Goal: Transaction & Acquisition: Book appointment/travel/reservation

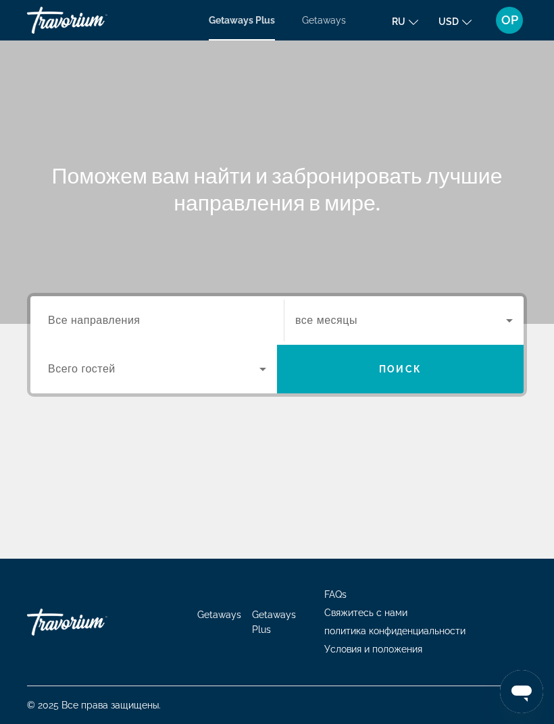
click at [76, 317] on span "Все направления" at bounding box center [94, 320] width 92 height 11
click at [76, 317] on input "Destination Все направления" at bounding box center [157, 321] width 218 height 16
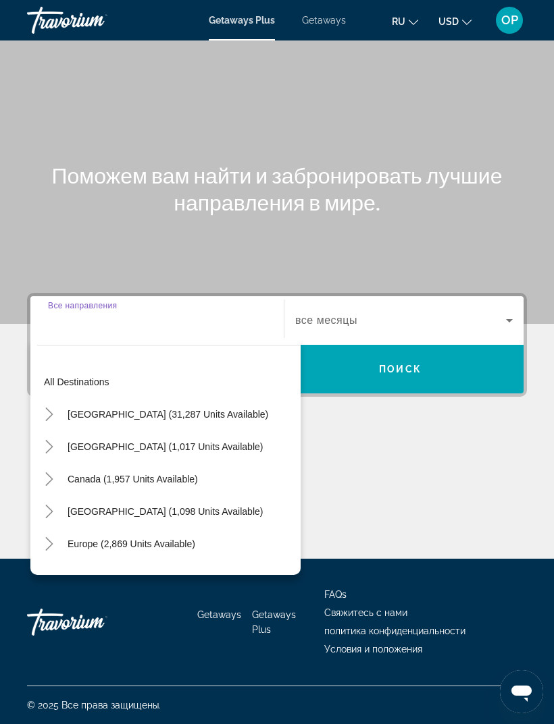
click at [314, 24] on span "Getaways" at bounding box center [324, 20] width 44 height 11
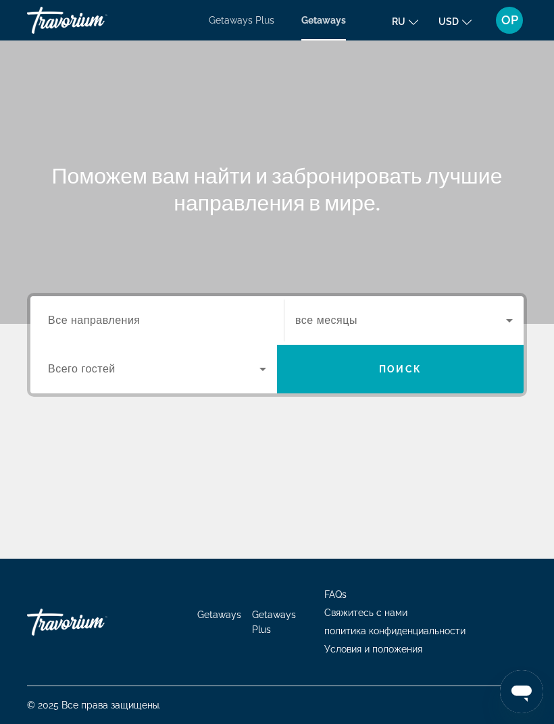
click at [74, 315] on span "Все направления" at bounding box center [94, 320] width 92 height 11
click at [74, 314] on input "Destination Все направления" at bounding box center [157, 321] width 218 height 16
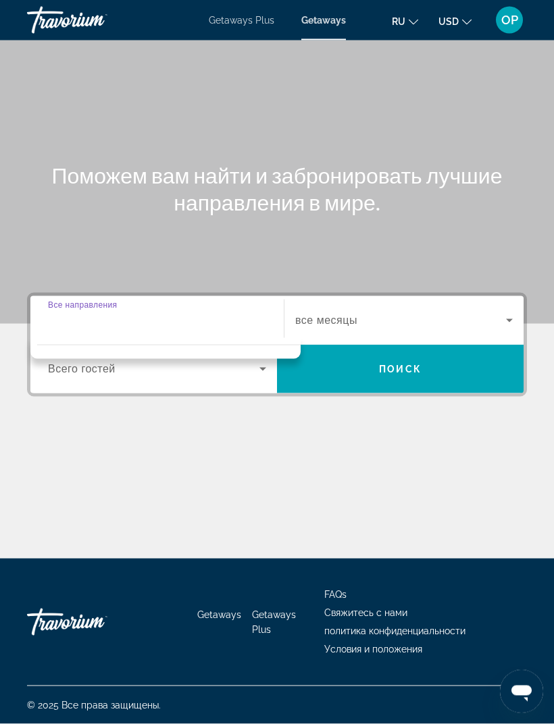
scroll to position [43, 0]
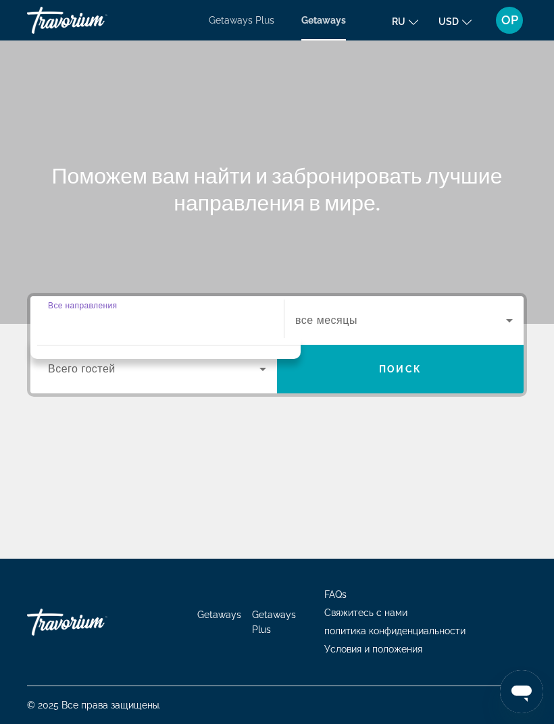
click at [67, 302] on div "Destination Все направления" at bounding box center [157, 321] width 218 height 38
click at [74, 369] on div "Destination Все направления Start Month все месяцы Occupancy Всего гостей Поиск" at bounding box center [277, 412] width 554 height 239
click at [81, 315] on span "Все направления" at bounding box center [94, 320] width 92 height 11
click at [81, 313] on input "Destination Все направления" at bounding box center [157, 321] width 218 height 16
click at [73, 313] on input "Destination Все направления" at bounding box center [157, 321] width 218 height 16
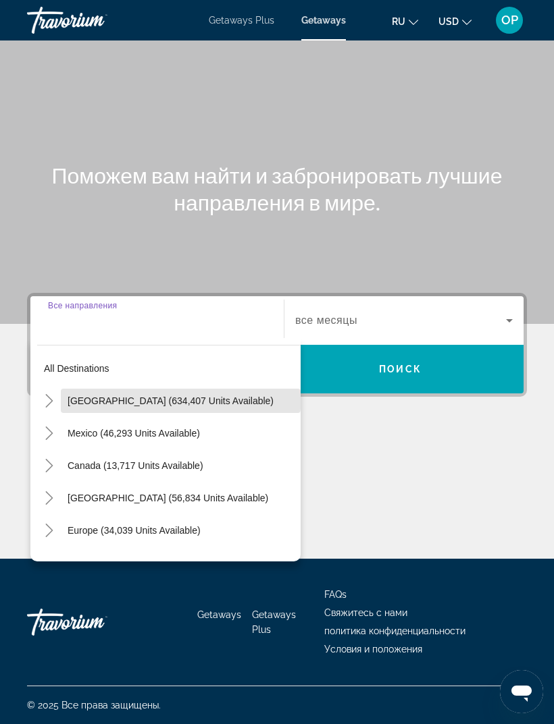
click at [90, 385] on span "Search widget" at bounding box center [181, 401] width 240 height 32
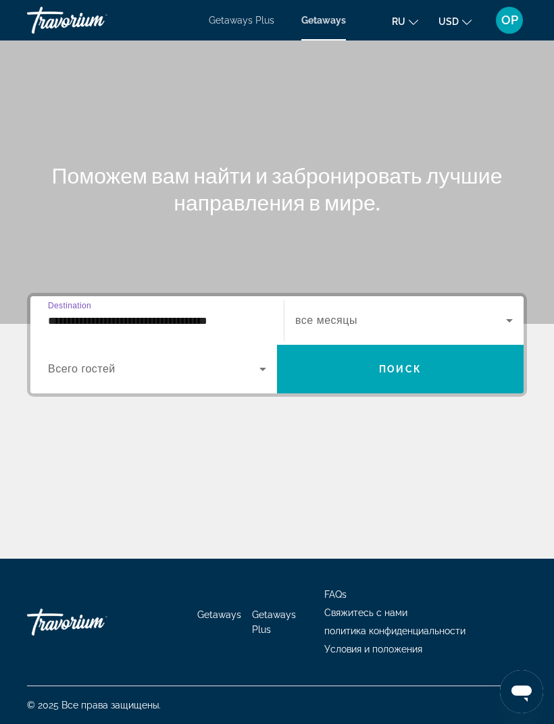
click at [68, 313] on input "**********" at bounding box center [157, 321] width 218 height 16
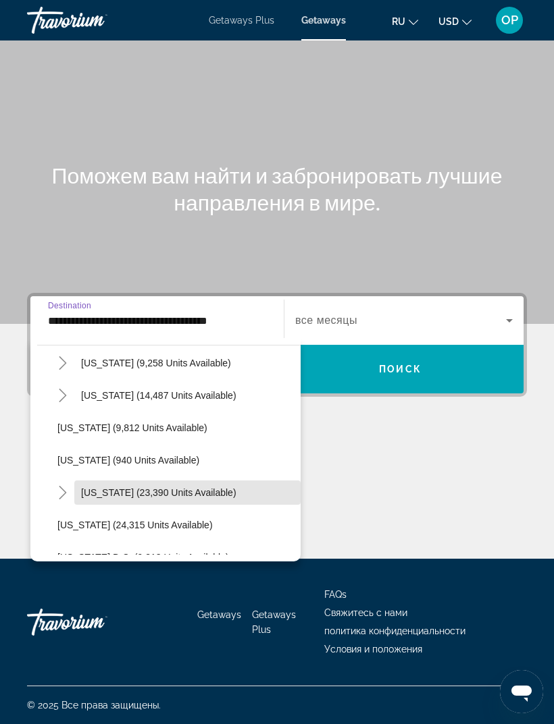
scroll to position [1197, 0]
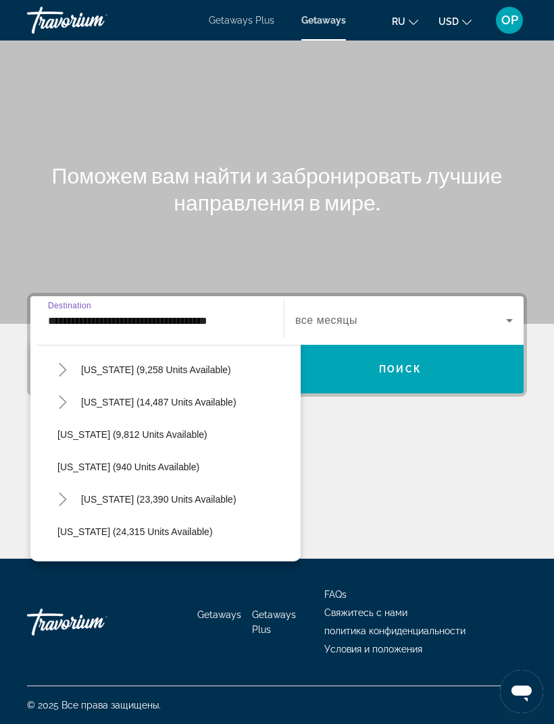
click at [109, 429] on span "[US_STATE] (9,812 units available)" at bounding box center [132, 434] width 150 height 11
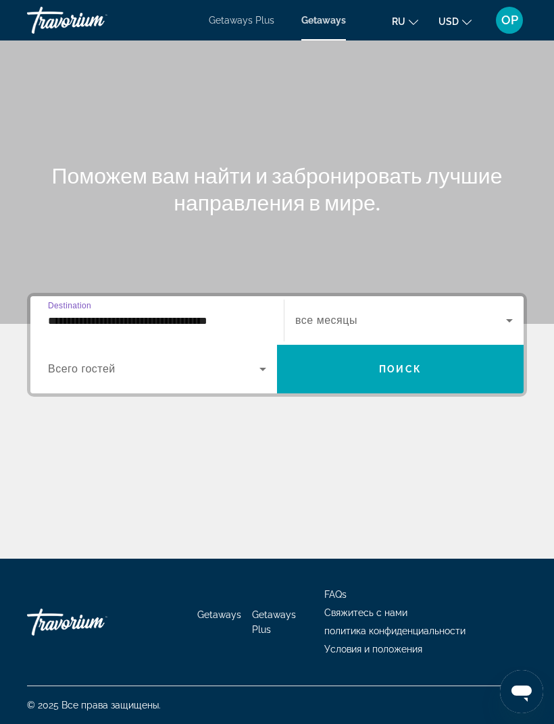
type input "**********"
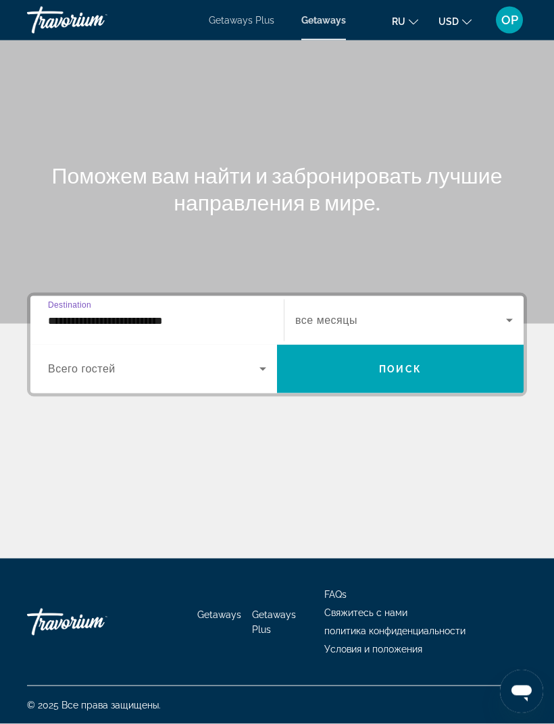
click at [122, 361] on span "Search widget" at bounding box center [153, 369] width 211 height 16
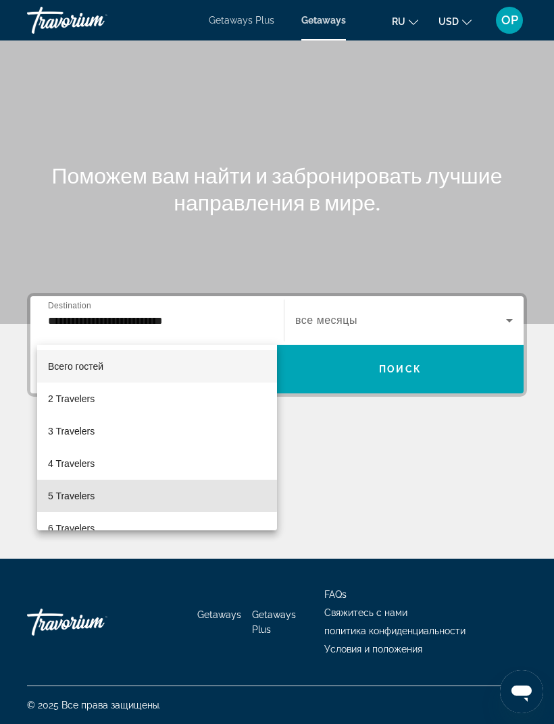
click at [76, 495] on span "5 Travelers" at bounding box center [71, 496] width 47 height 16
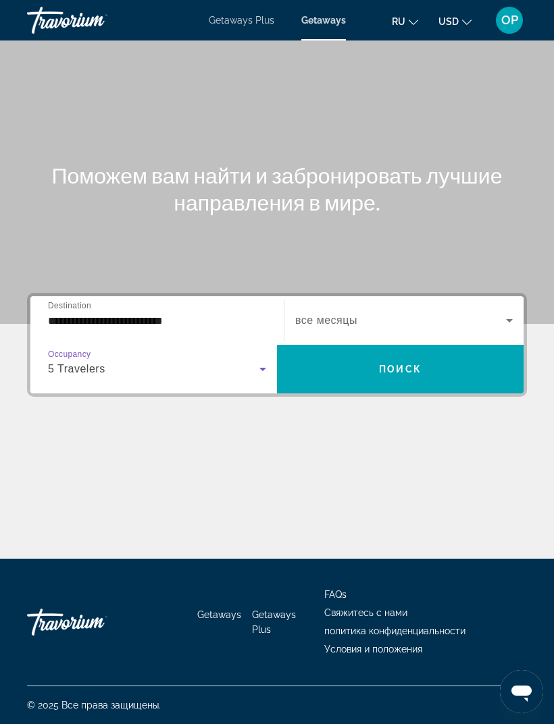
click at [483, 313] on span "Search widget" at bounding box center [400, 321] width 211 height 16
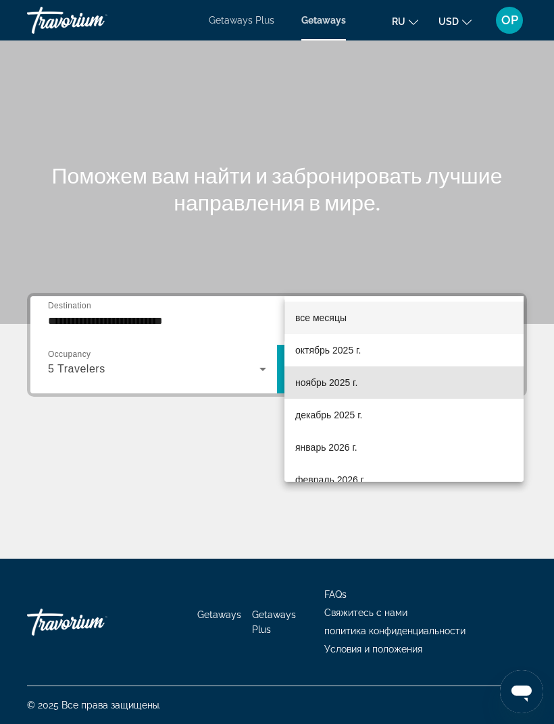
click at [313, 390] on span "ноябрь 2025 г." at bounding box center [326, 383] width 62 height 16
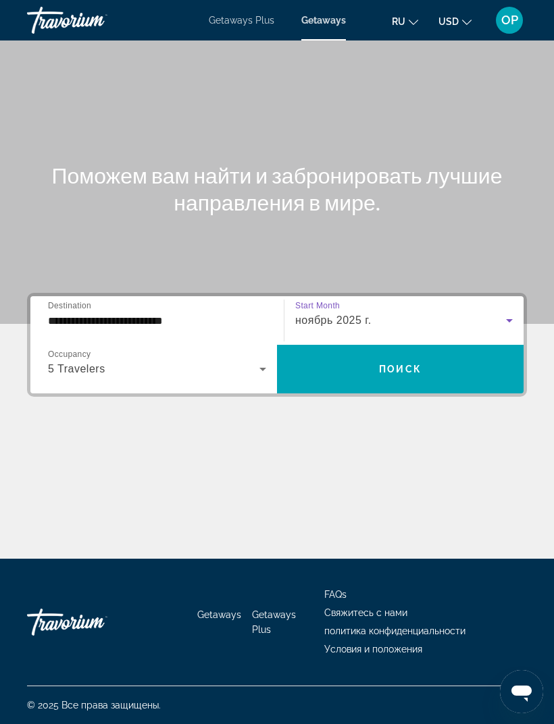
click at [396, 353] on span "Search widget" at bounding box center [400, 369] width 246 height 32
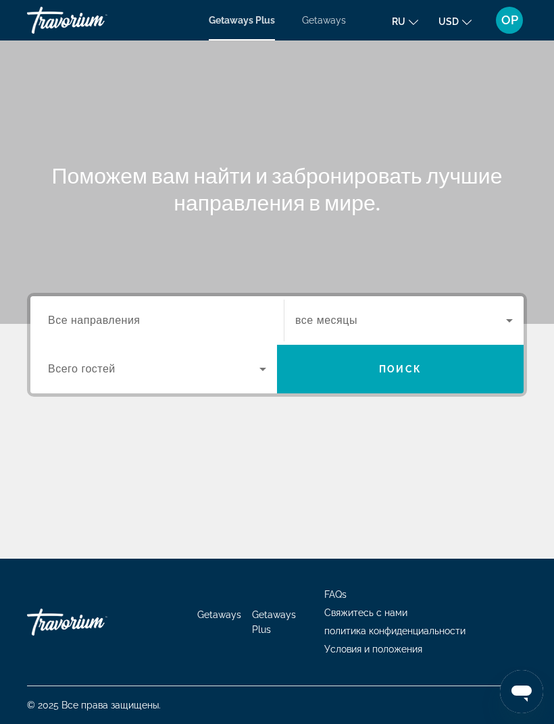
click at [78, 319] on span "Все направления" at bounding box center [94, 320] width 92 height 11
click at [78, 319] on input "Destination Все направления" at bounding box center [157, 321] width 218 height 16
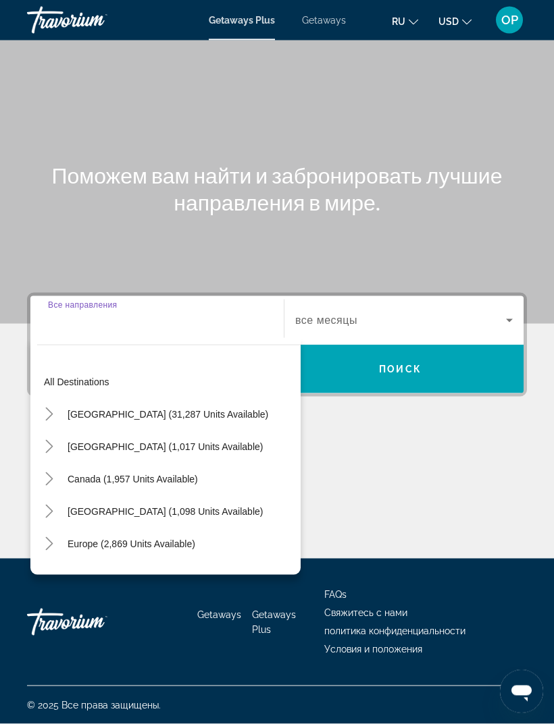
scroll to position [43, 0]
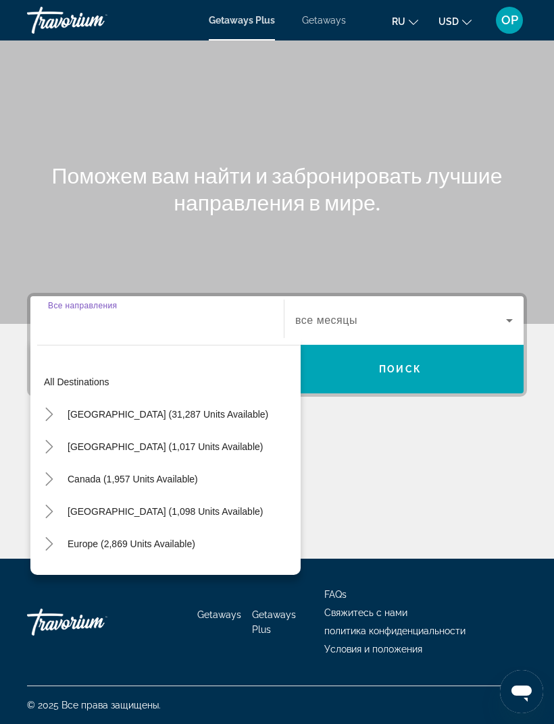
click at [74, 409] on span "[GEOGRAPHIC_DATA] (31,287 units available)" at bounding box center [168, 414] width 200 height 11
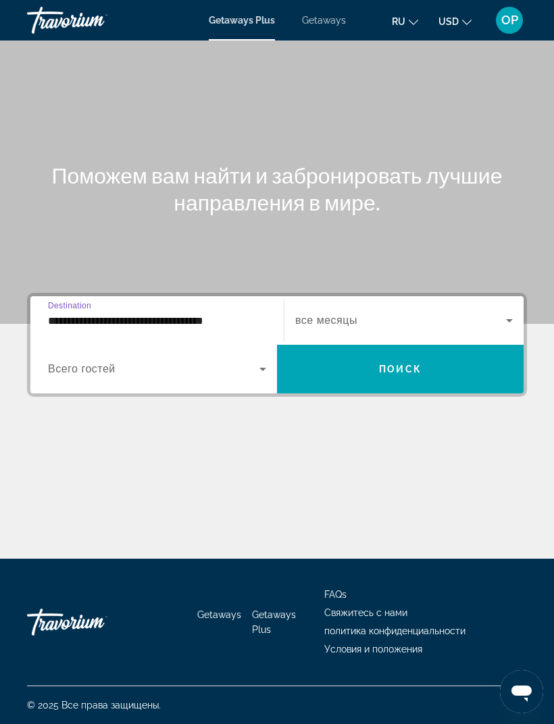
click at [65, 313] on input "**********" at bounding box center [157, 321] width 218 height 16
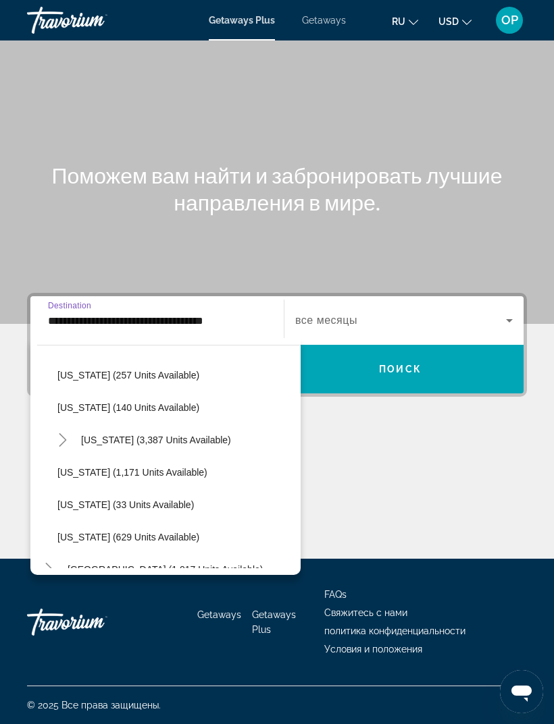
scroll to position [1085, 0]
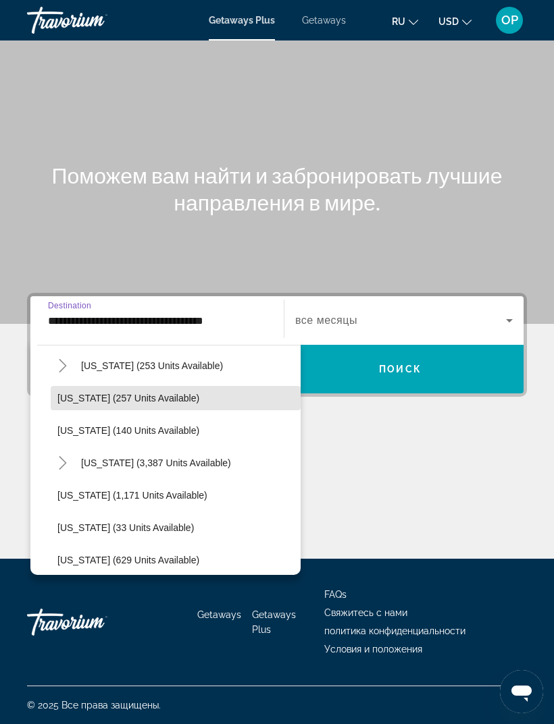
click at [88, 393] on span "[US_STATE] (257 units available)" at bounding box center [128, 398] width 142 height 11
type input "**********"
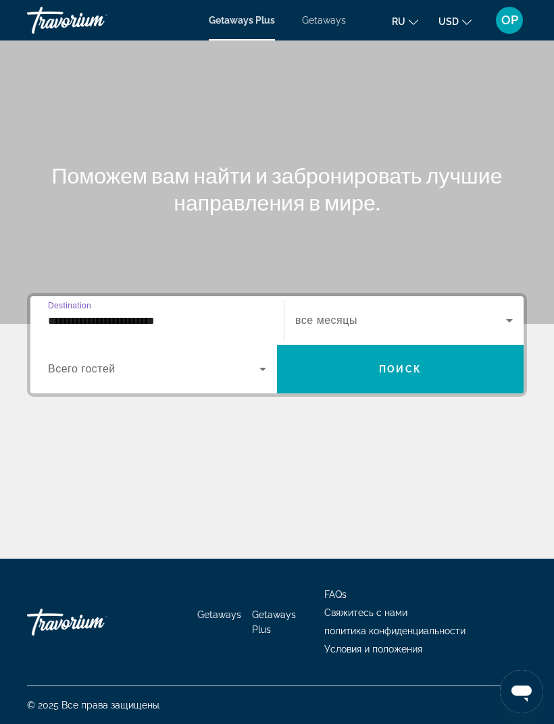
click at [171, 361] on span "Search widget" at bounding box center [153, 369] width 211 height 16
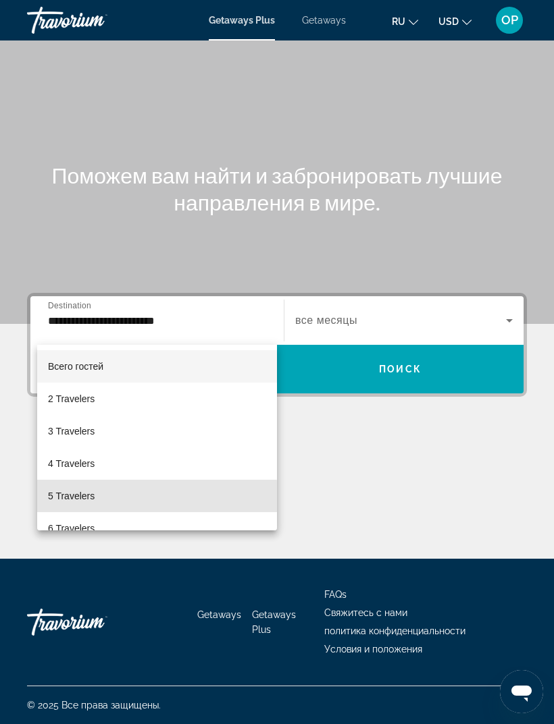
click at [80, 497] on span "5 Travelers" at bounding box center [71, 496] width 47 height 16
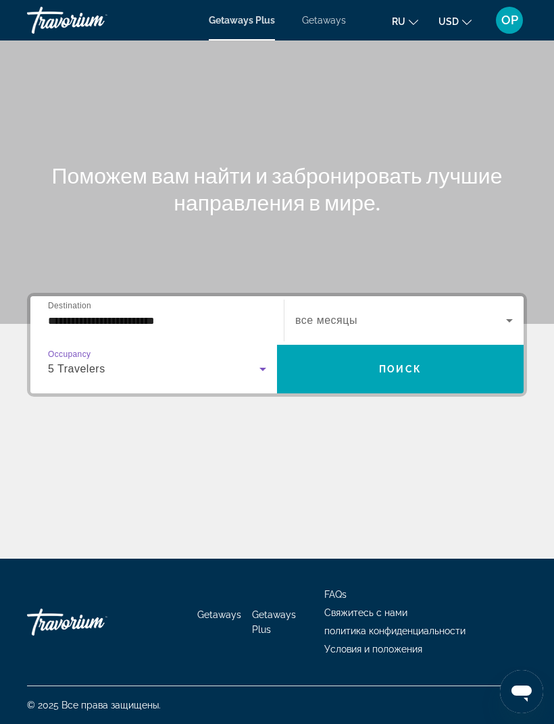
click at [509, 319] on icon "Search widget" at bounding box center [509, 320] width 7 height 3
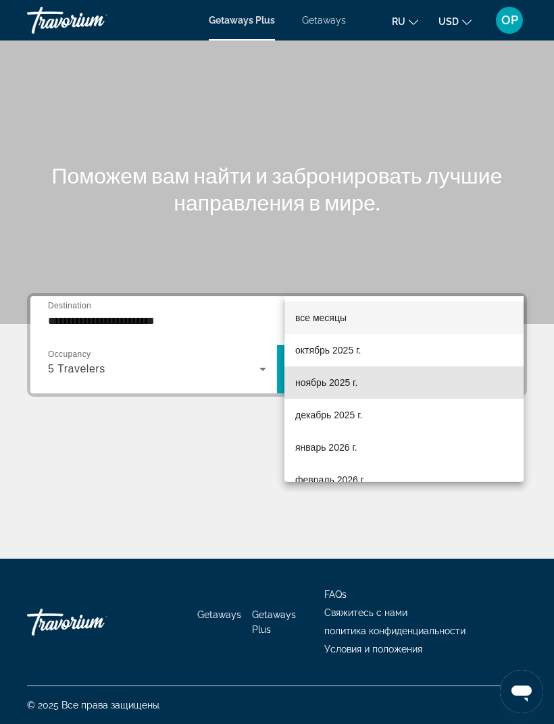
click at [309, 382] on span "ноябрь 2025 г." at bounding box center [326, 383] width 62 height 16
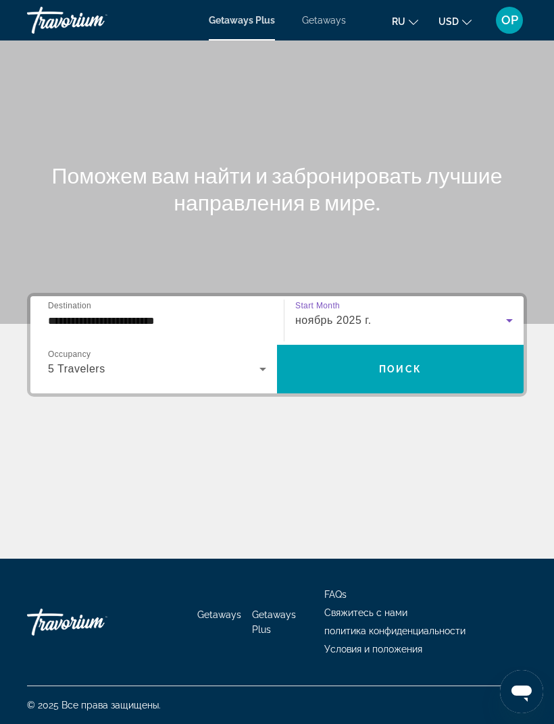
click at [381, 364] on span "Поиск" at bounding box center [400, 369] width 43 height 11
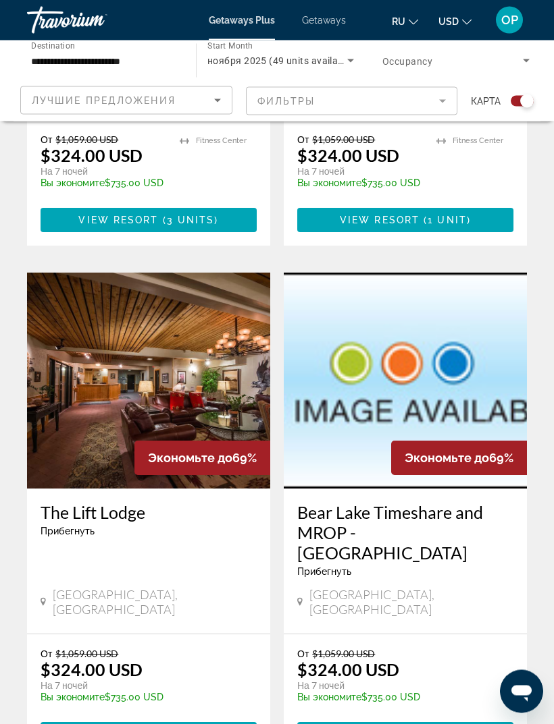
scroll to position [2752, 0]
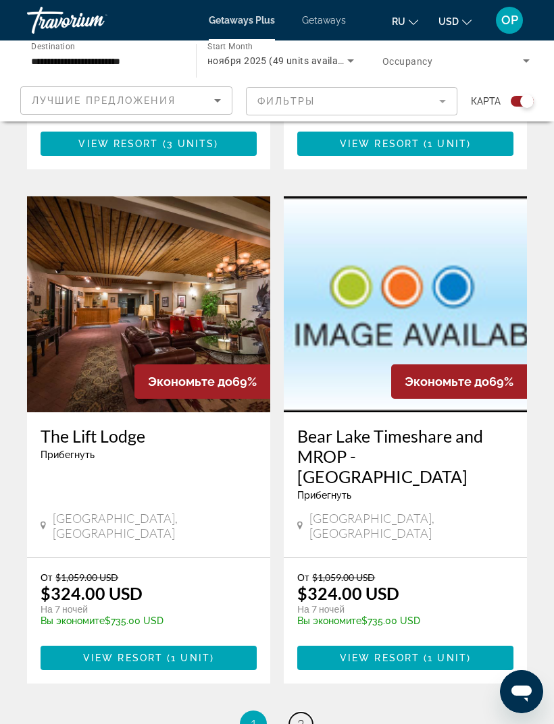
click at [303, 717] on span "2" at bounding box center [300, 724] width 7 height 15
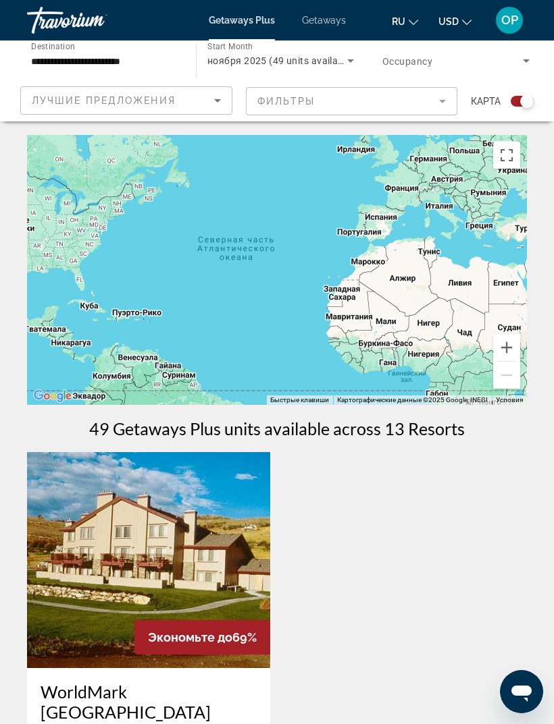
click at [318, 24] on span "Getaways" at bounding box center [324, 20] width 44 height 11
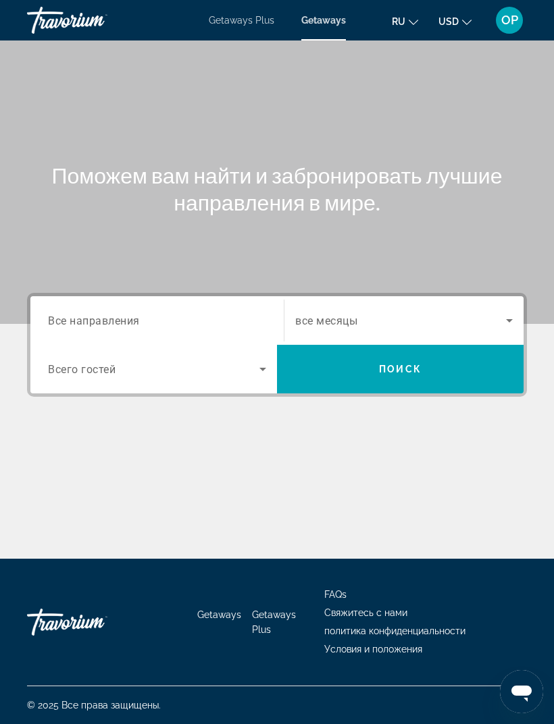
click at [72, 317] on span "Все направления" at bounding box center [94, 320] width 92 height 13
click at [72, 317] on input "Destination Все направления" at bounding box center [157, 321] width 218 height 16
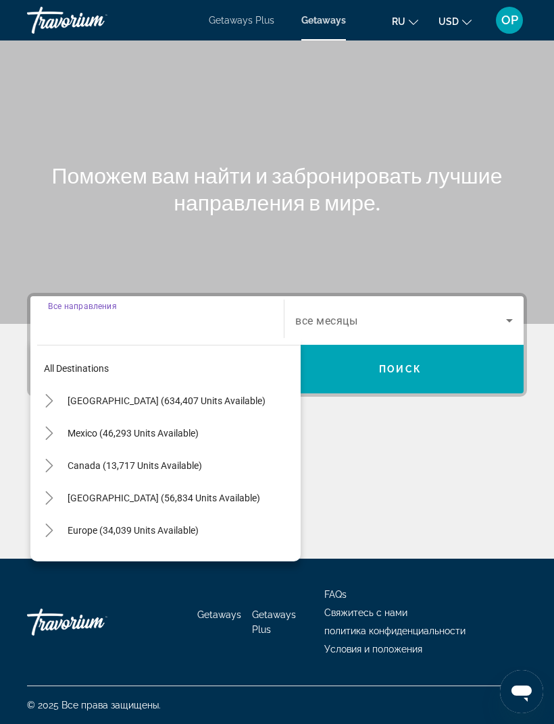
scroll to position [43, 0]
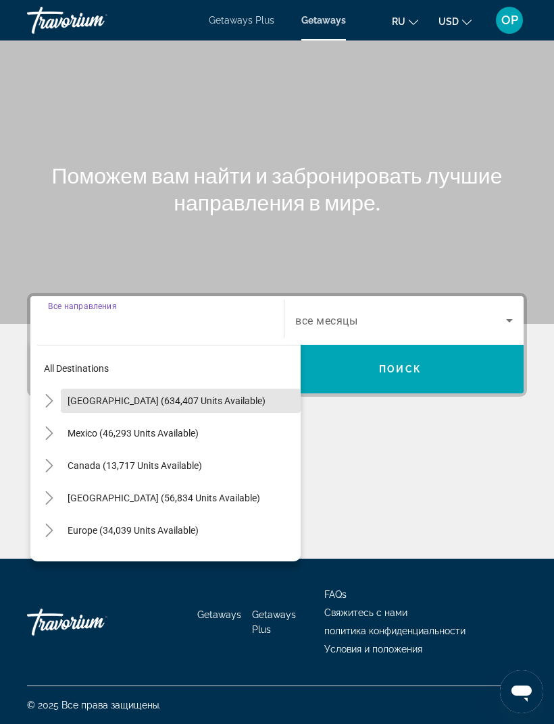
click at [89, 396] on span "[GEOGRAPHIC_DATA] (634,407 units available)" at bounding box center [167, 401] width 198 height 11
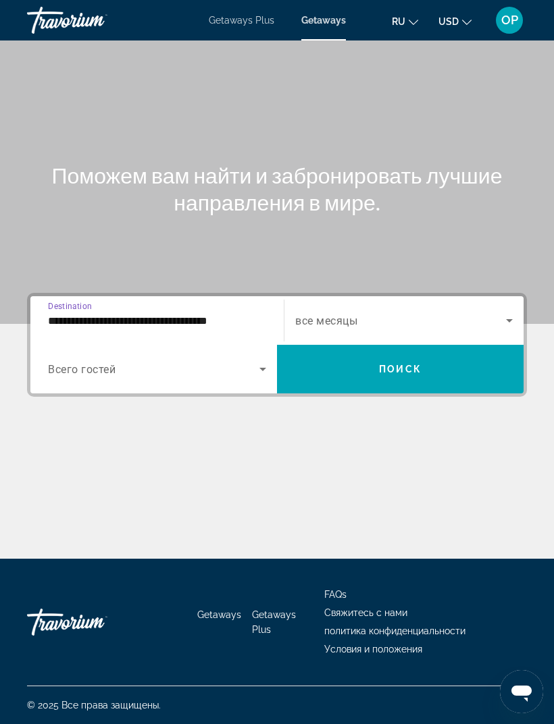
click at [73, 313] on input "**********" at bounding box center [157, 321] width 218 height 16
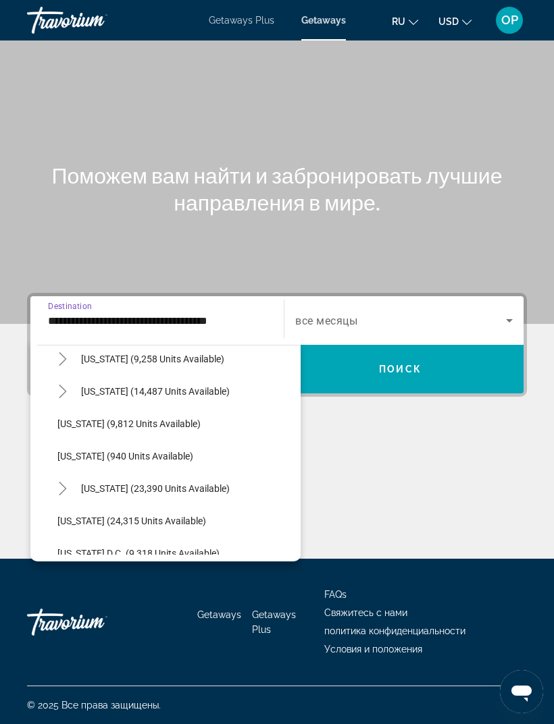
scroll to position [1210, 0]
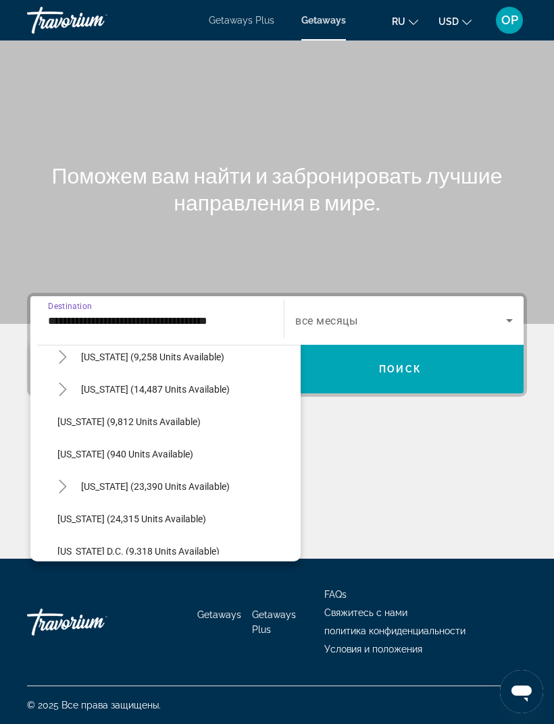
click at [115, 416] on span "[US_STATE] (9,812 units available)" at bounding box center [128, 421] width 143 height 11
type input "**********"
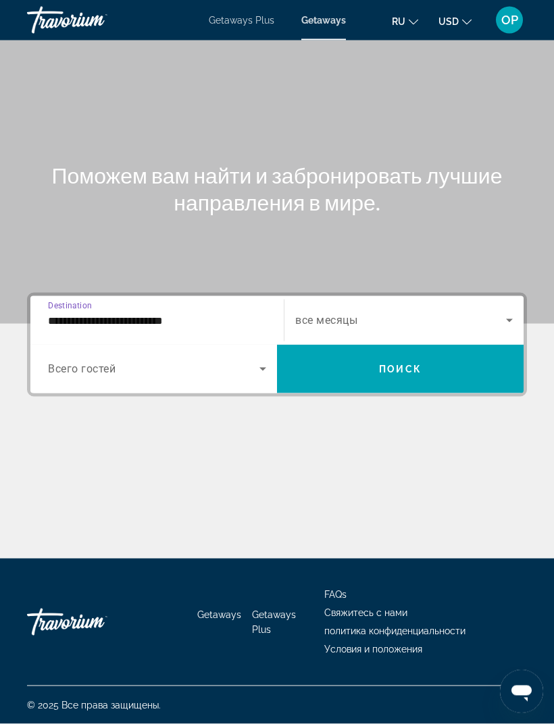
click at [119, 361] on span "Search widget" at bounding box center [153, 369] width 211 height 16
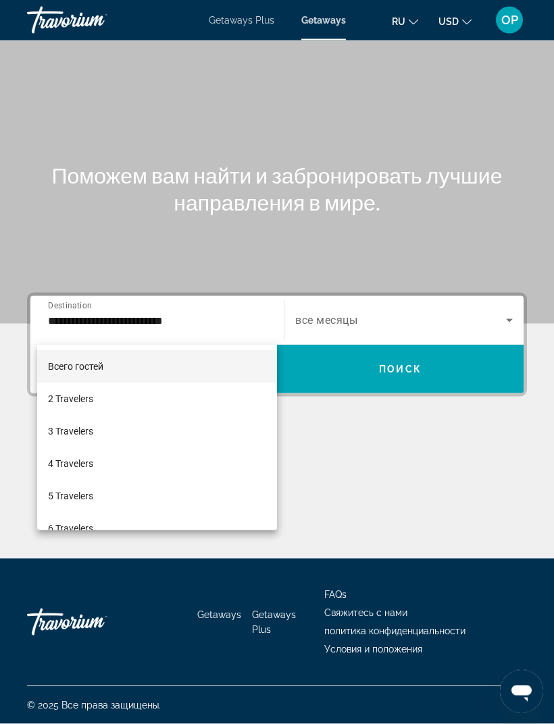
scroll to position [43, 0]
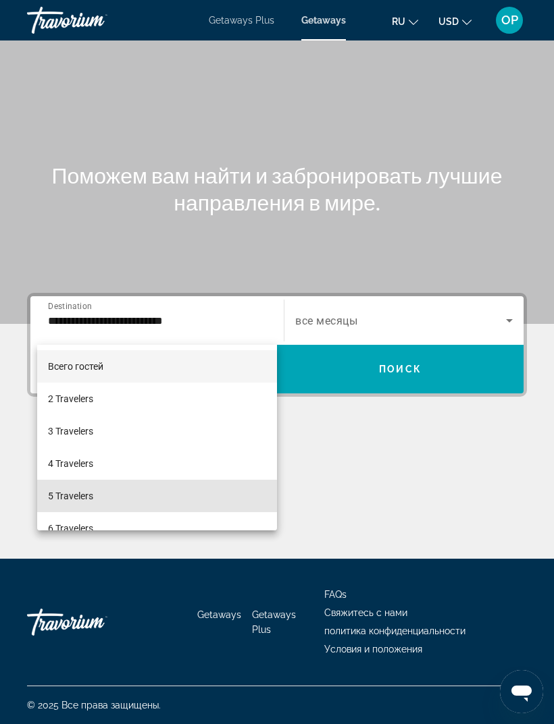
click at [72, 497] on span "5 Travelers" at bounding box center [70, 496] width 45 height 16
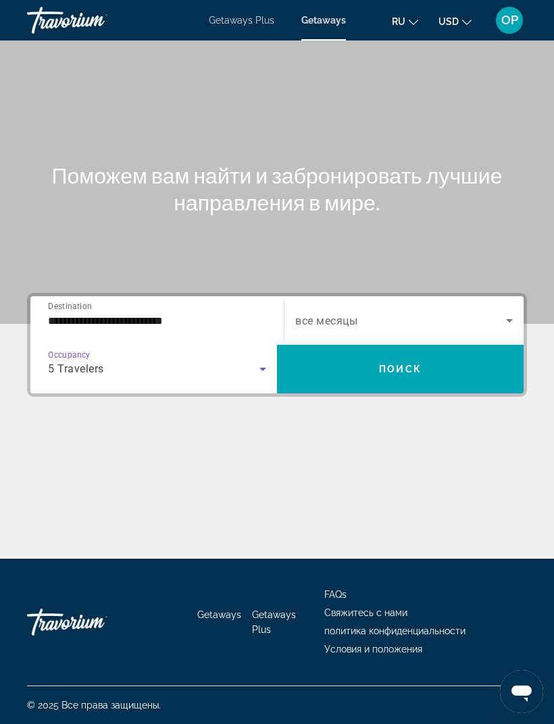
click at [510, 313] on icon "Search widget" at bounding box center [509, 321] width 16 height 16
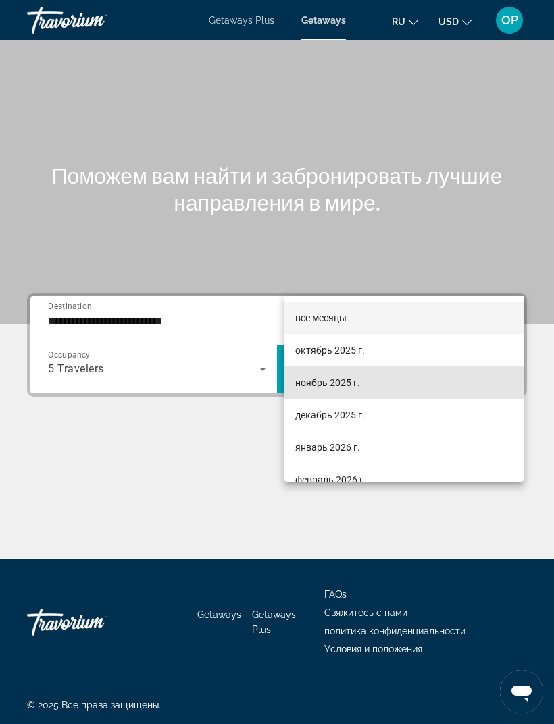
click at [320, 383] on span "ноябрь 2025 г." at bounding box center [327, 383] width 65 height 16
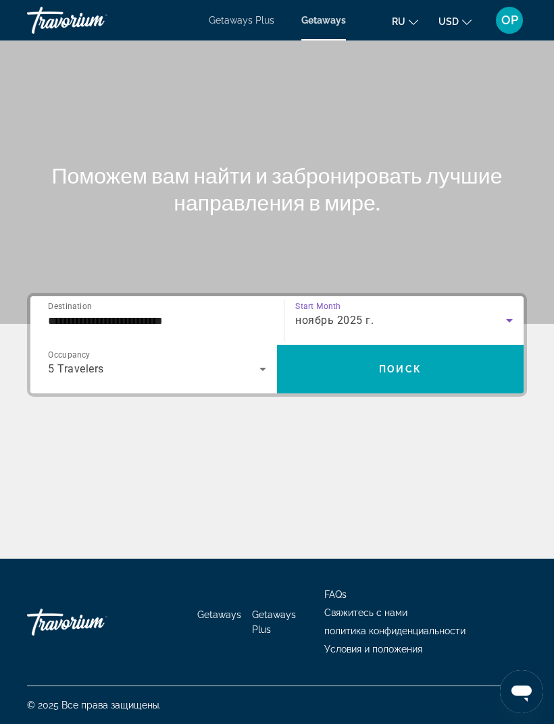
click at [396, 364] on span "Поиск" at bounding box center [400, 369] width 43 height 11
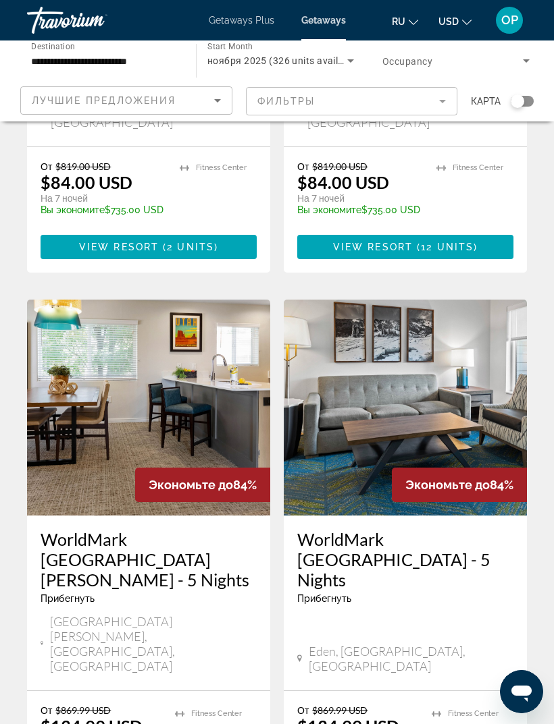
scroll to position [2462, 0]
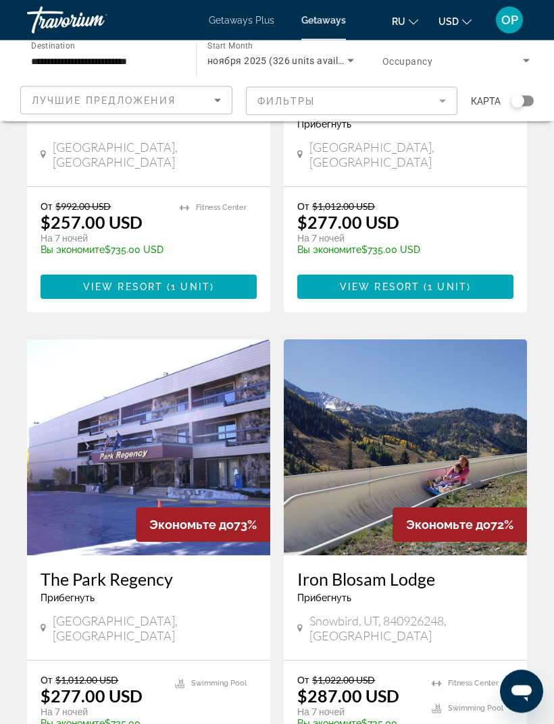
scroll to position [2490, 0]
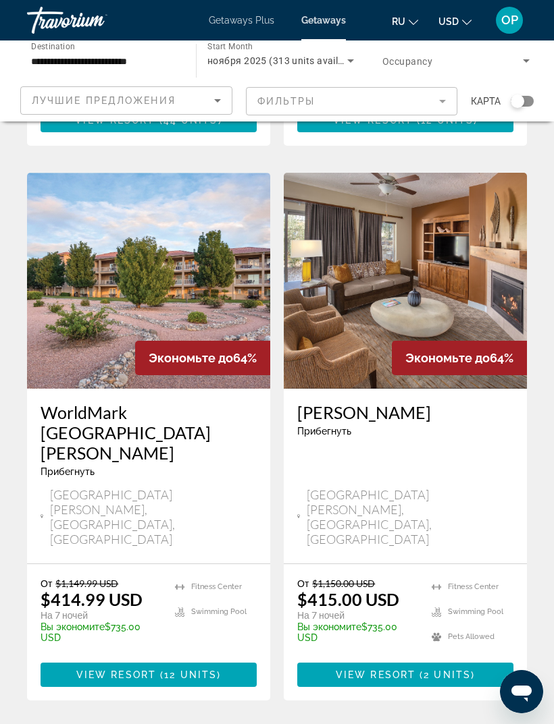
scroll to position [1470, 0]
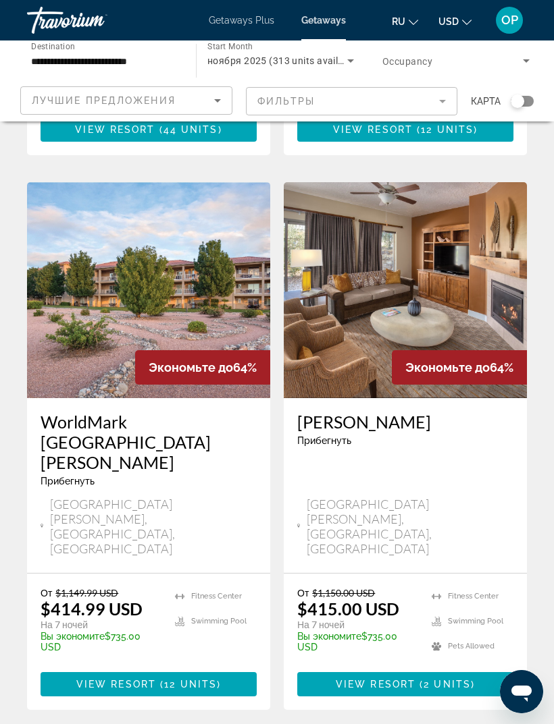
click at [117, 221] on img "Main content" at bounding box center [148, 290] width 243 height 216
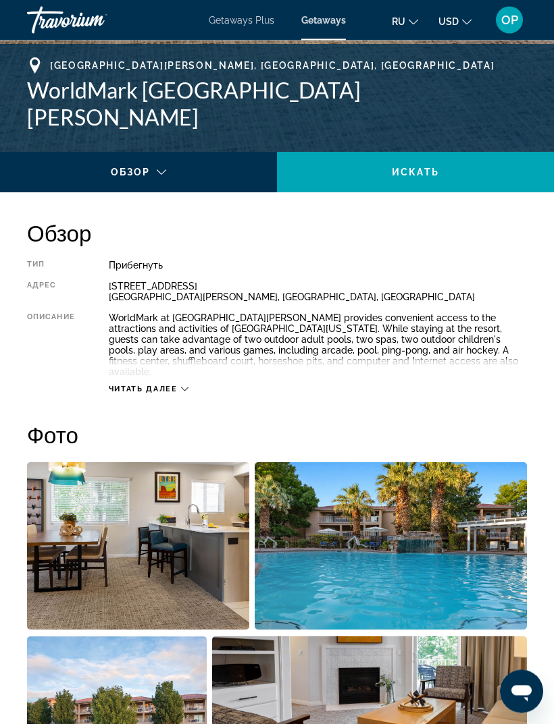
scroll to position [567, 0]
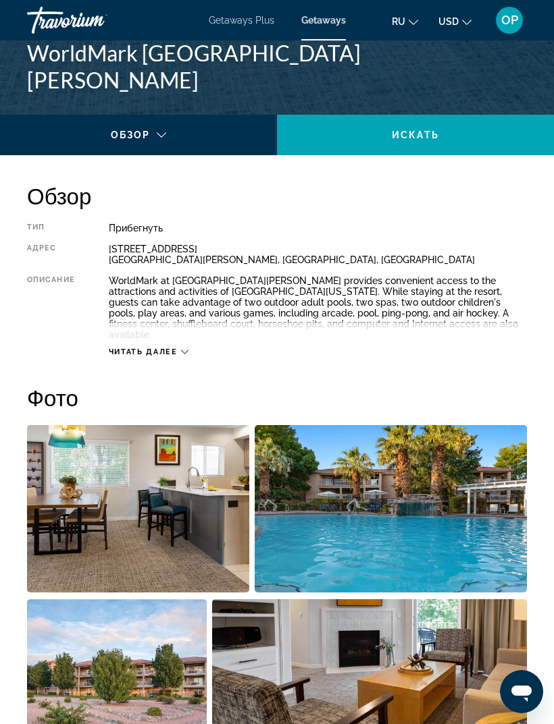
click at [182, 348] on icon "Main content" at bounding box center [184, 351] width 7 height 7
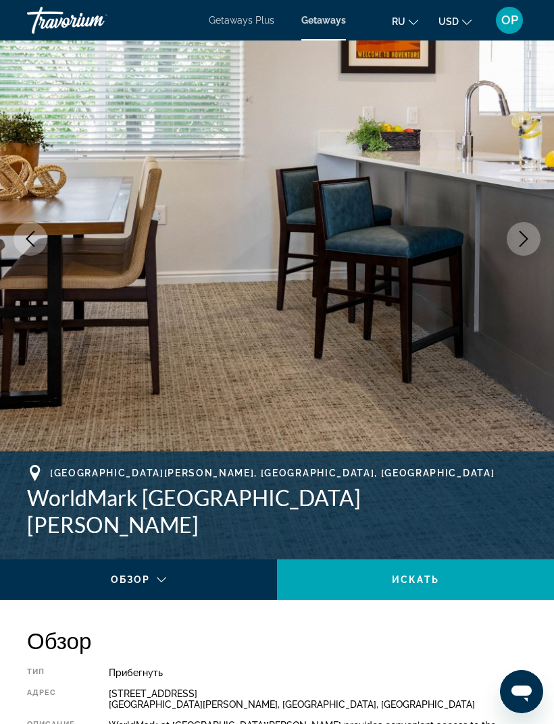
scroll to position [153, 0]
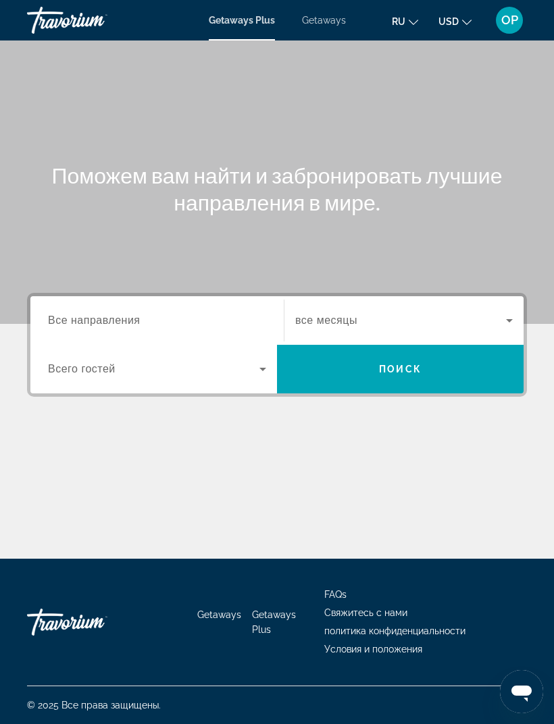
click at [79, 327] on div "Destination Все направления" at bounding box center [157, 321] width 218 height 38
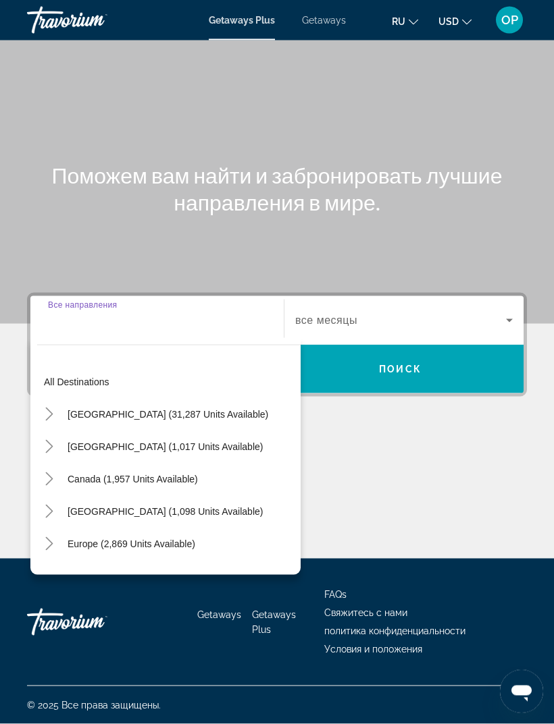
scroll to position [43, 0]
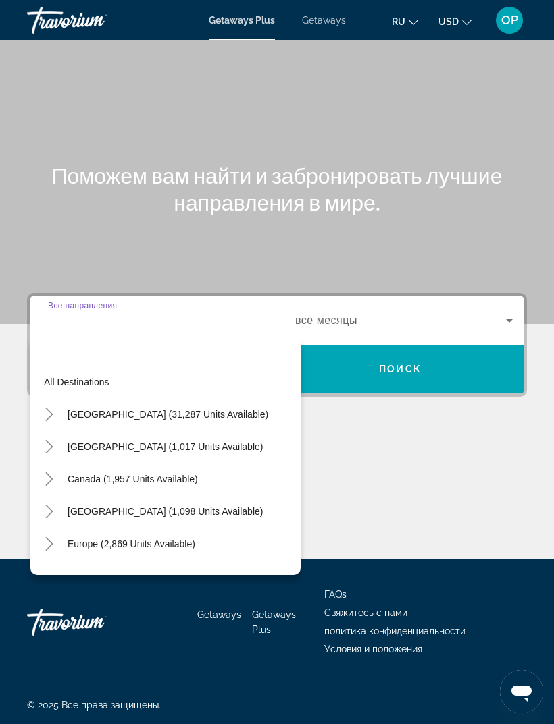
click at [78, 409] on span "[GEOGRAPHIC_DATA] (31,287 units available)" at bounding box center [168, 414] width 200 height 11
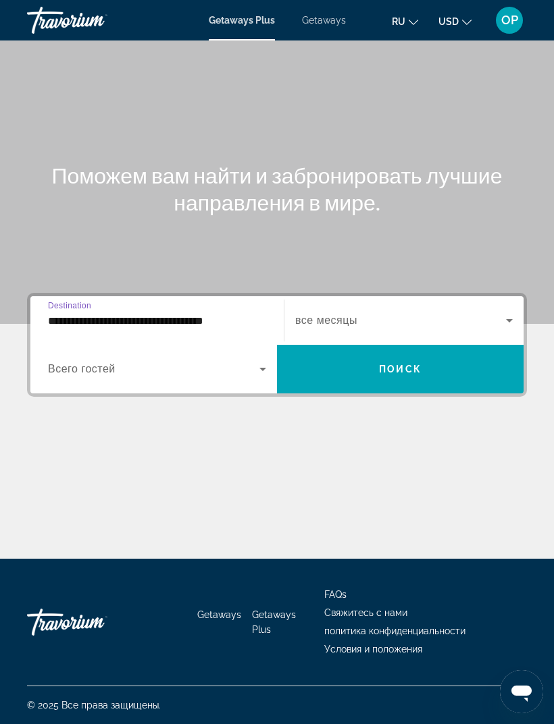
click at [73, 363] on span "Всего гостей" at bounding box center [82, 368] width 68 height 11
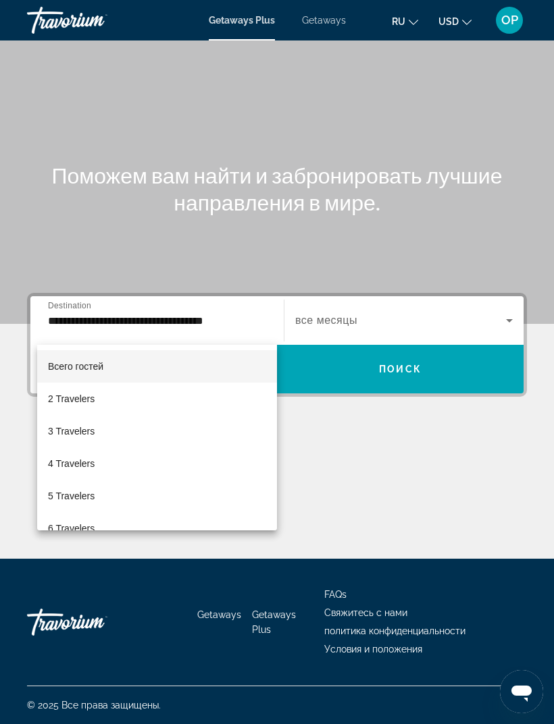
click at [83, 270] on div at bounding box center [277, 362] width 554 height 724
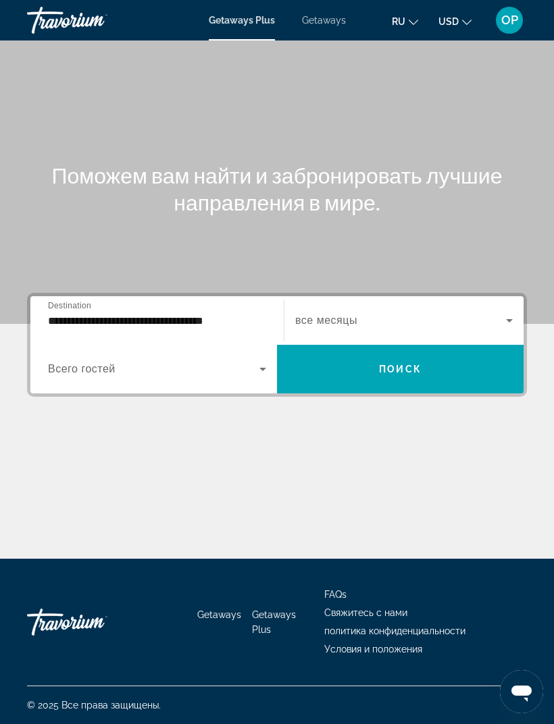
click at [81, 313] on input "**********" at bounding box center [157, 321] width 218 height 16
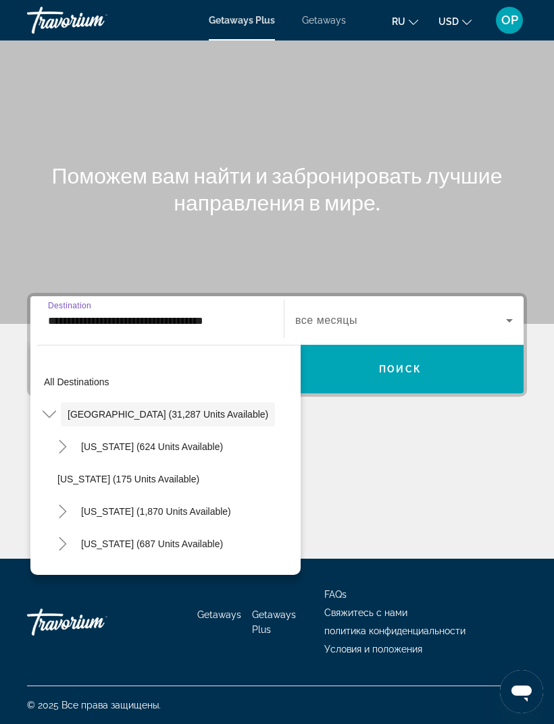
click at [106, 506] on span "California (1,870 units available)" at bounding box center [156, 511] width 150 height 11
type input "**********"
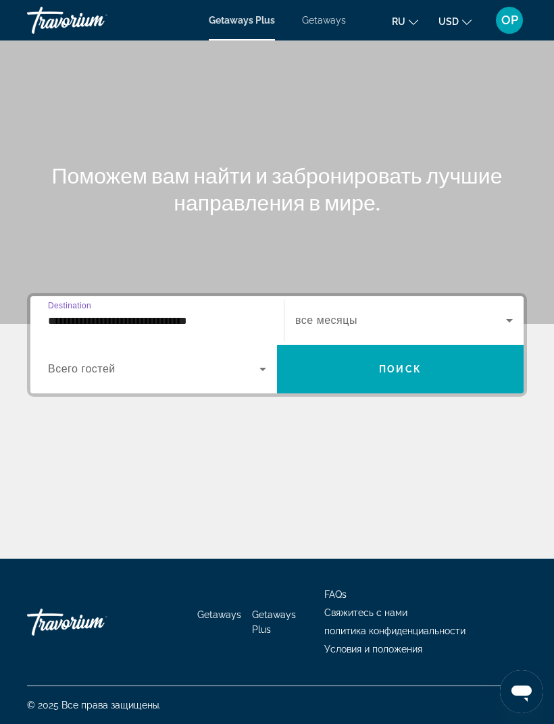
click at [65, 363] on span "Всего гостей" at bounding box center [82, 368] width 68 height 11
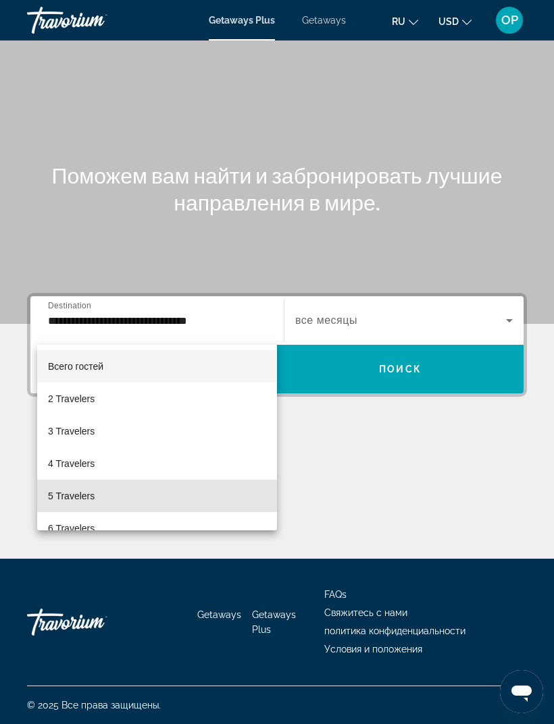
click at [73, 493] on span "5 Travelers" at bounding box center [71, 496] width 47 height 16
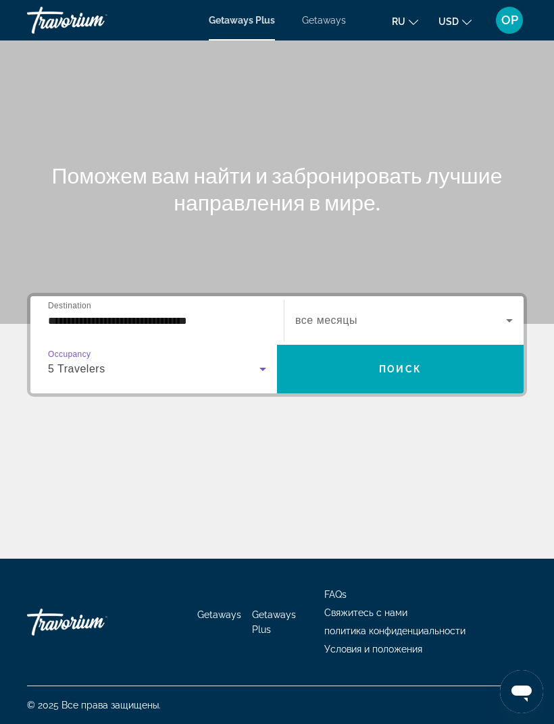
click at [492, 313] on span "Search widget" at bounding box center [400, 321] width 211 height 16
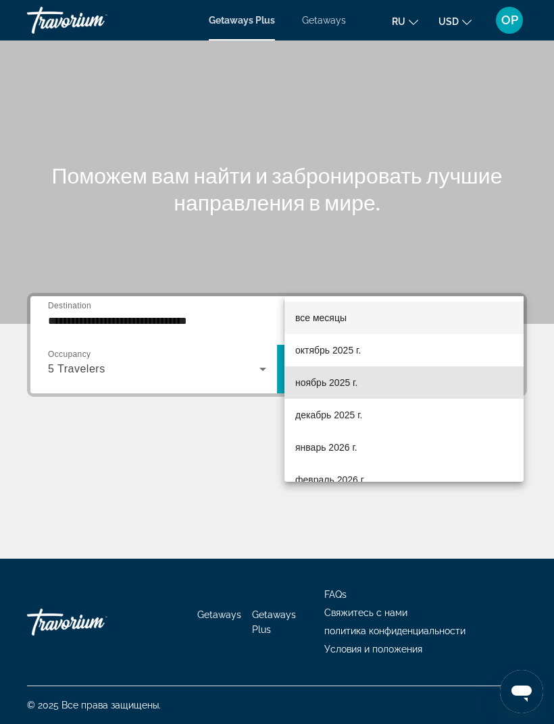
click at [316, 384] on span "ноябрь 2025 г." at bounding box center [326, 383] width 62 height 16
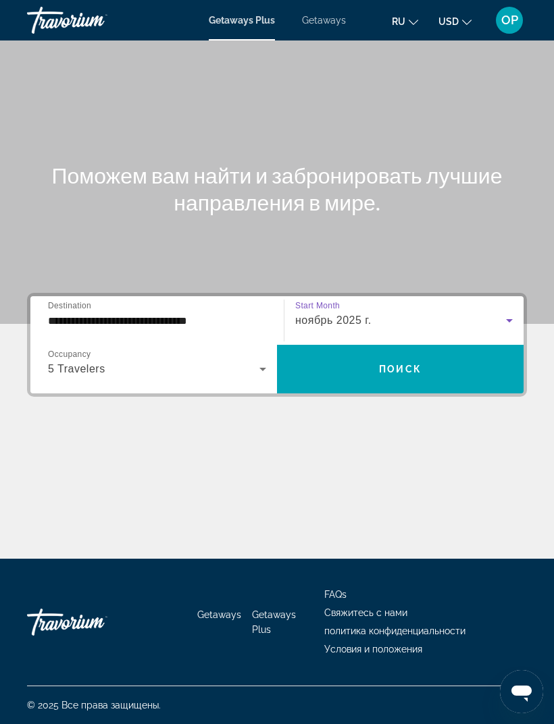
click at [389, 353] on span "Search widget" at bounding box center [400, 369] width 246 height 32
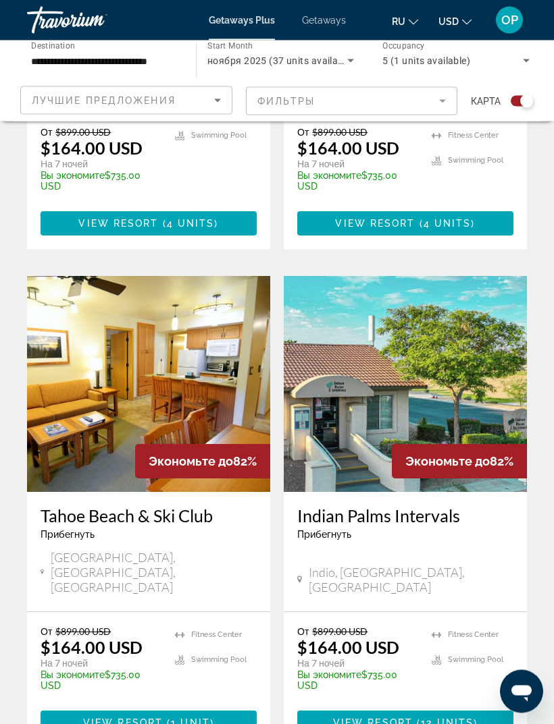
scroll to position [1213, 0]
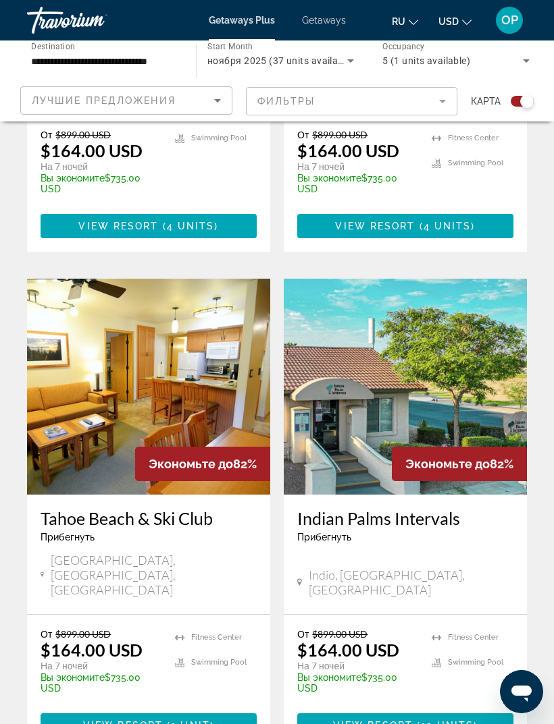
click at [126, 334] on img "Main content" at bounding box center [148, 387] width 243 height 216
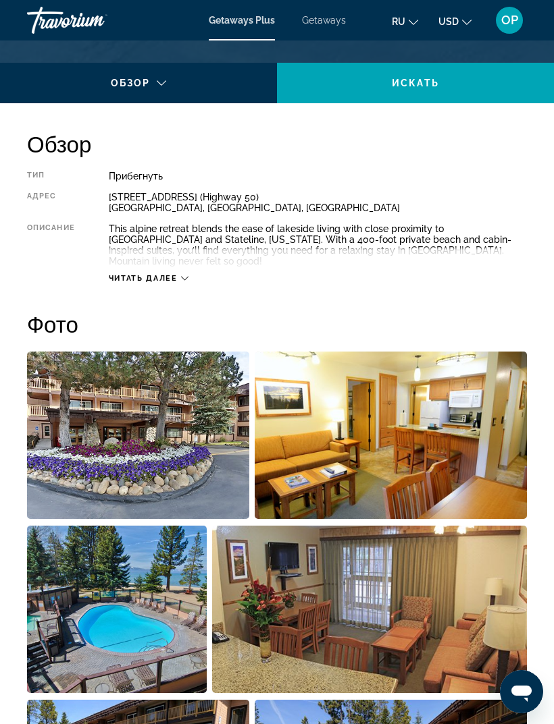
scroll to position [618, 0]
click at [178, 275] on div "Читать далее" at bounding box center [149, 279] width 80 height 9
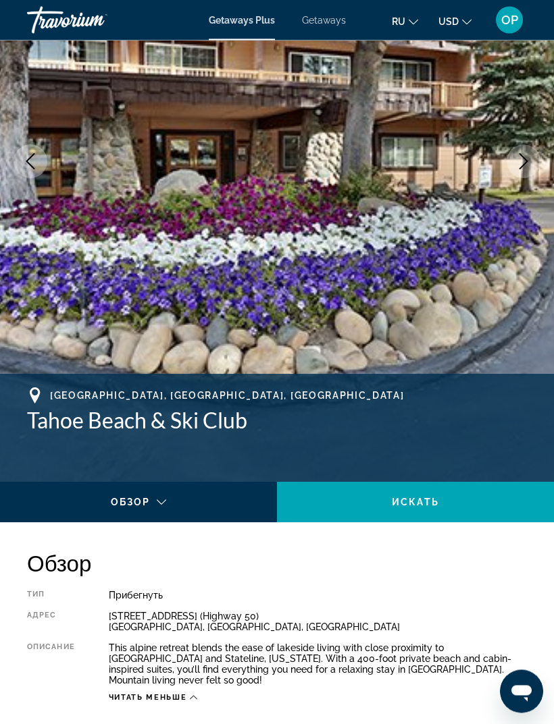
scroll to position [203, 0]
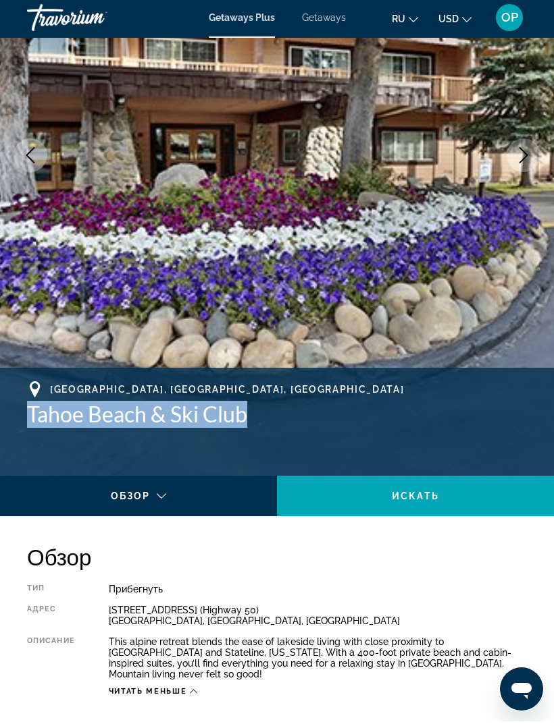
click at [319, 21] on span "Getaways" at bounding box center [324, 20] width 44 height 11
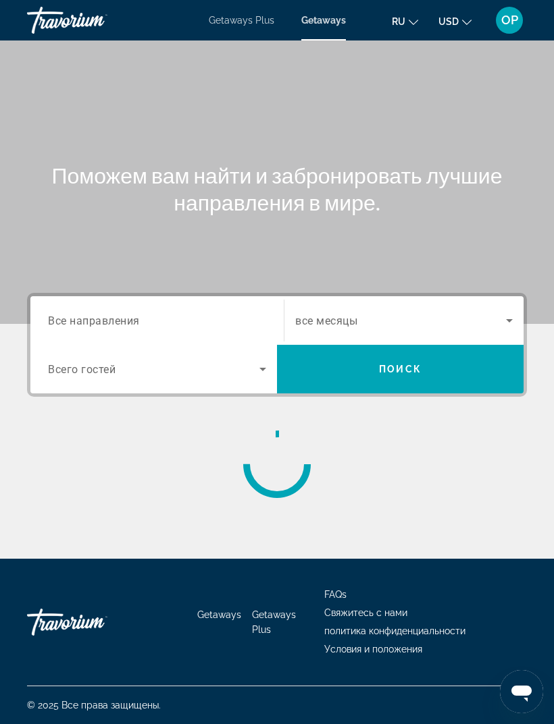
scroll to position [43, 0]
click at [72, 314] on span "Все направления" at bounding box center [94, 320] width 92 height 13
click at [72, 313] on input "Destination Все направления" at bounding box center [157, 321] width 218 height 16
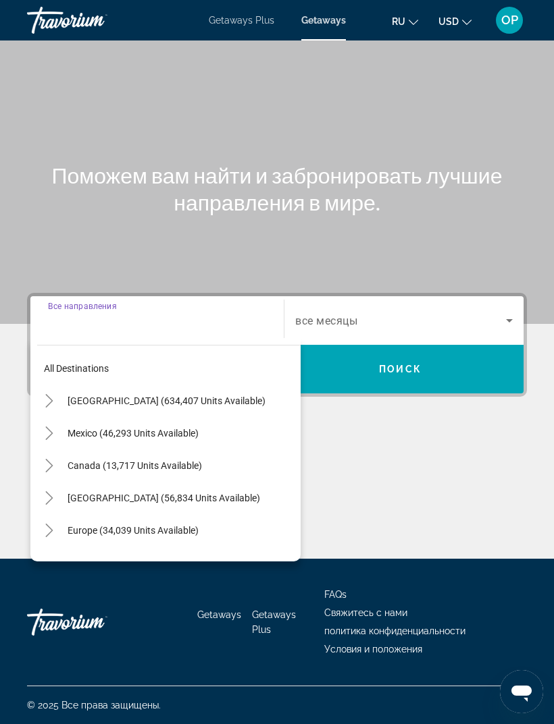
click at [114, 396] on span "[GEOGRAPHIC_DATA] (634,407 units available)" at bounding box center [167, 401] width 198 height 11
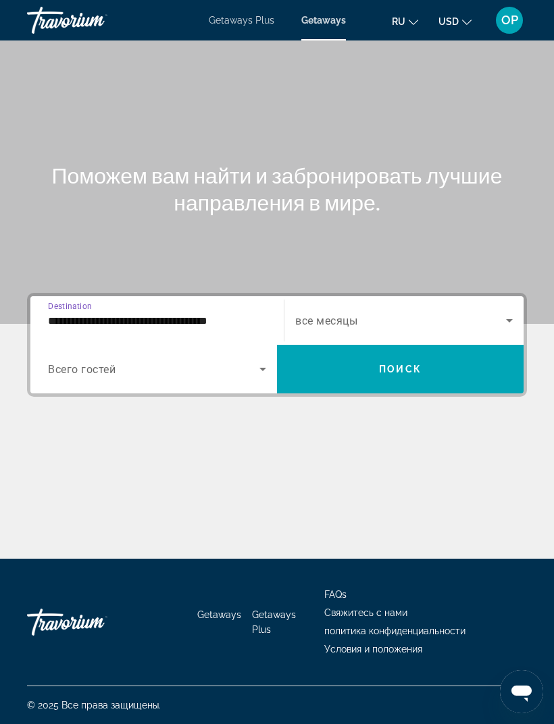
click at [90, 313] on input "**********" at bounding box center [157, 321] width 218 height 16
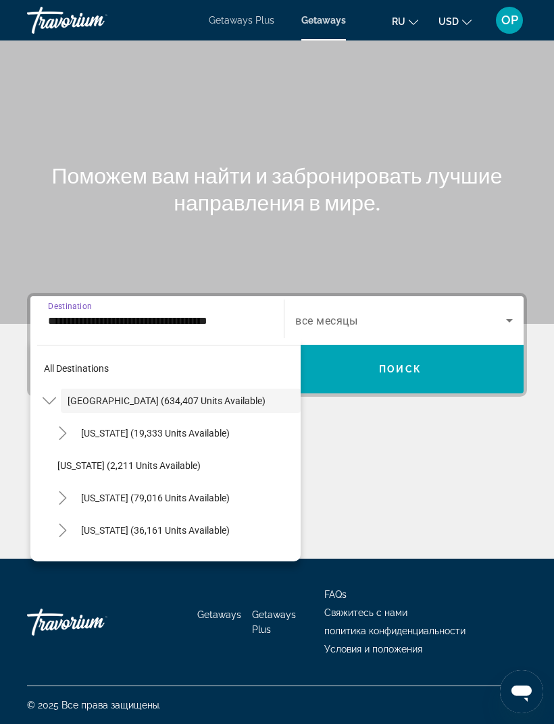
click at [113, 493] on span "[US_STATE] (79,016 units available)" at bounding box center [155, 498] width 149 height 11
type input "**********"
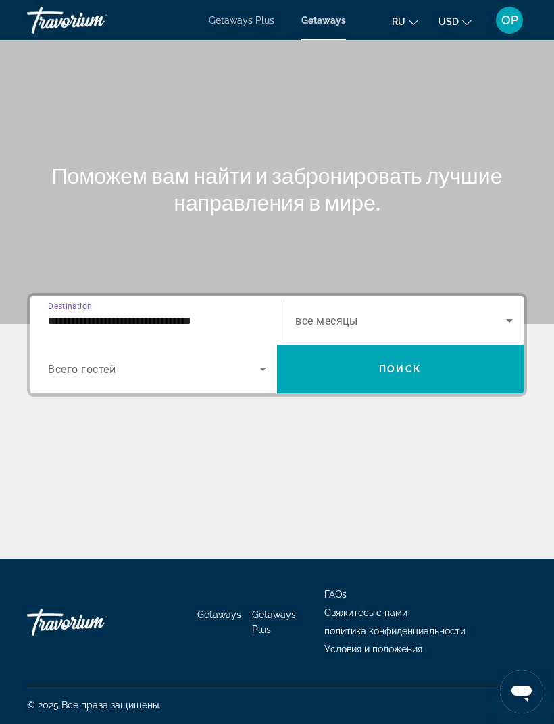
scroll to position [43, 0]
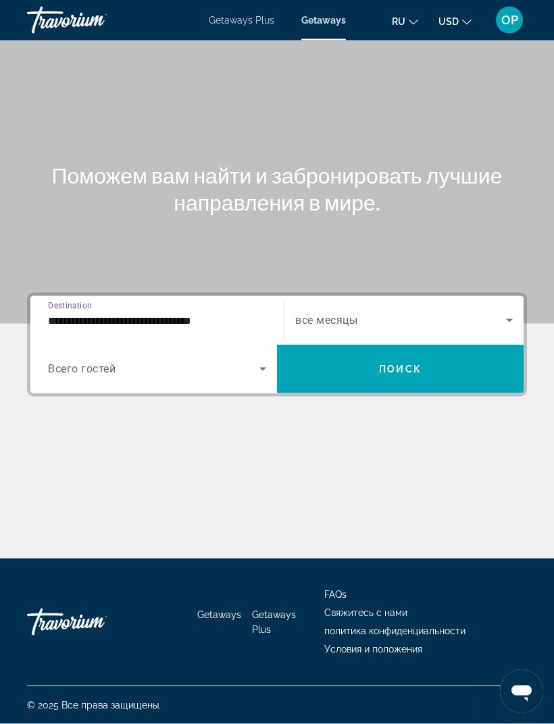
click at [176, 361] on span "Search widget" at bounding box center [153, 369] width 211 height 16
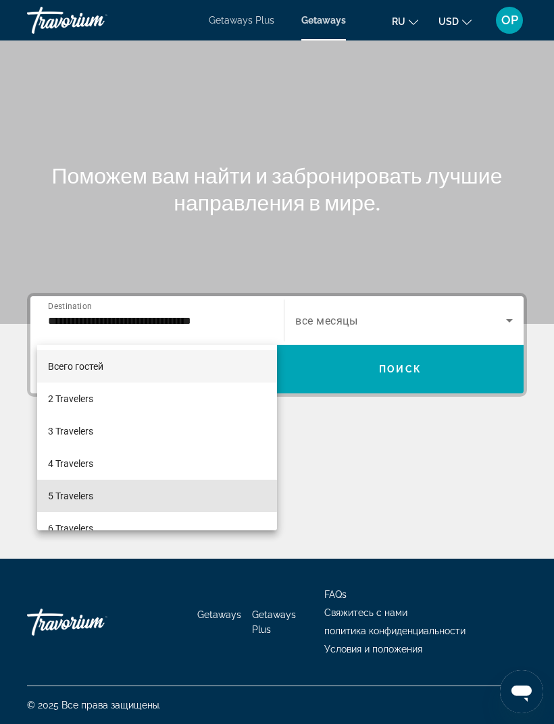
click at [71, 495] on span "5 Travelers" at bounding box center [70, 496] width 45 height 16
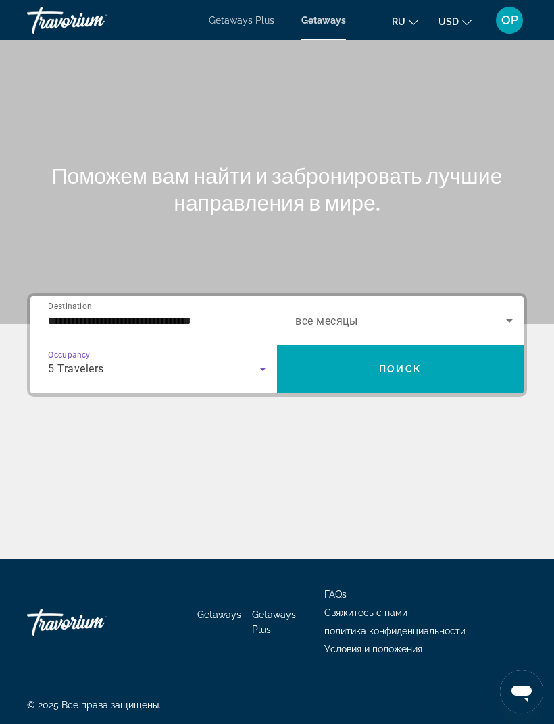
click at [500, 313] on span "Search widget" at bounding box center [400, 321] width 211 height 16
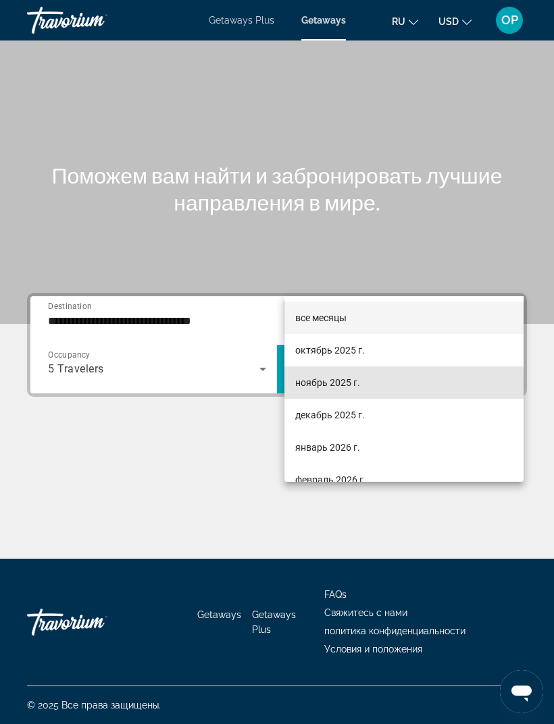
click at [310, 387] on span "ноябрь 2025 г." at bounding box center [327, 383] width 65 height 16
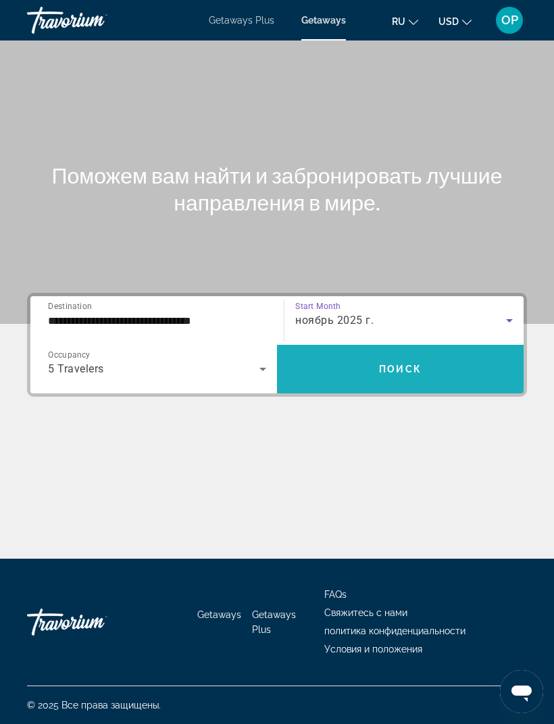
click at [403, 364] on span "Поиск" at bounding box center [400, 369] width 43 height 11
